Goal: Navigation & Orientation: Find specific page/section

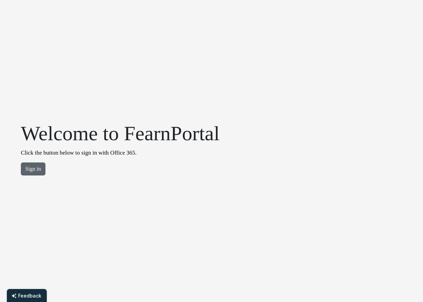
click at [44, 167] on button "Sign in" at bounding box center [33, 168] width 25 height 13
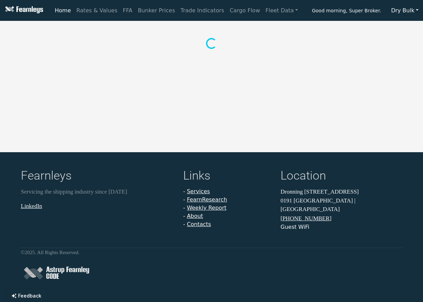
click at [409, 8] on button "Dry Bulk" at bounding box center [405, 10] width 36 height 13
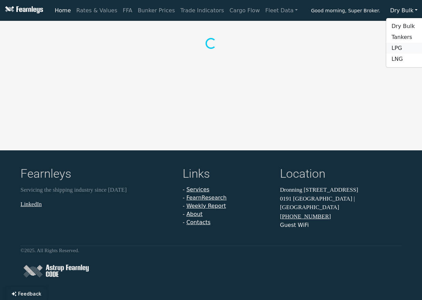
click at [404, 51] on link "LPG" at bounding box center [414, 48] width 54 height 11
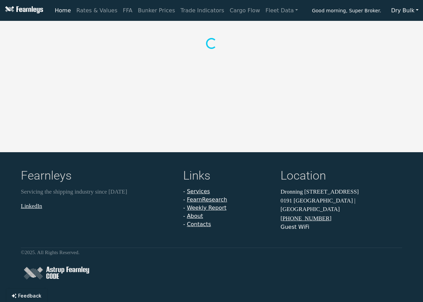
click at [404, 10] on button "Dry Bulk" at bounding box center [405, 10] width 36 height 13
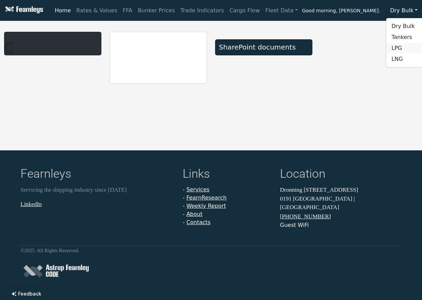
click at [398, 49] on link "LPG" at bounding box center [414, 48] width 54 height 11
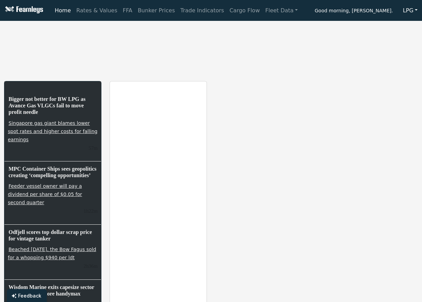
click at [411, 16] on button "LPG" at bounding box center [411, 10] width 24 height 13
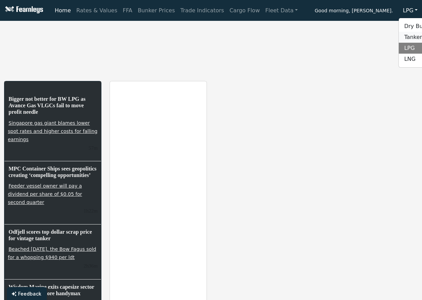
click at [408, 40] on link "Tankers" at bounding box center [426, 37] width 54 height 11
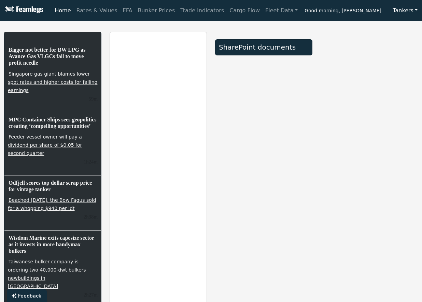
click at [406, 12] on button "Tankers" at bounding box center [406, 10] width 34 height 13
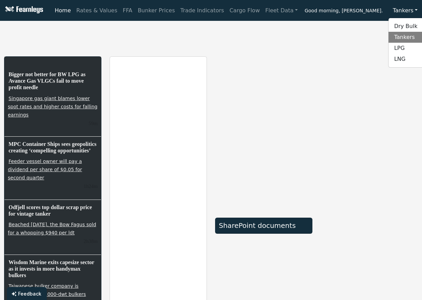
click at [404, 13] on button "Tankers" at bounding box center [406, 10] width 34 height 13
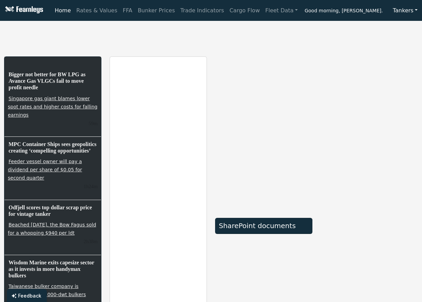
click at [413, 11] on button "Tankers" at bounding box center [406, 10] width 34 height 13
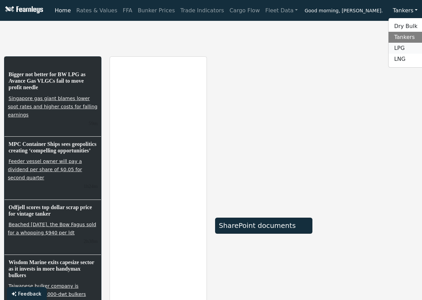
click at [408, 43] on link "LPG" at bounding box center [416, 48] width 54 height 11
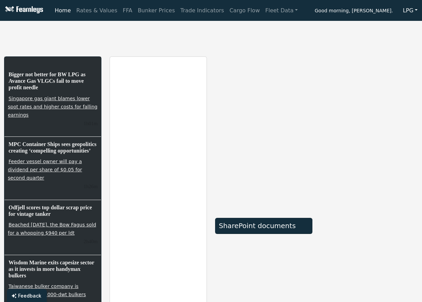
click at [412, 11] on button "LPG" at bounding box center [411, 10] width 24 height 13
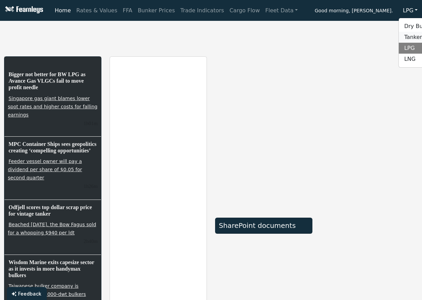
click at [414, 37] on link "Tankers" at bounding box center [426, 37] width 54 height 11
